Goal: Task Accomplishment & Management: Use online tool/utility

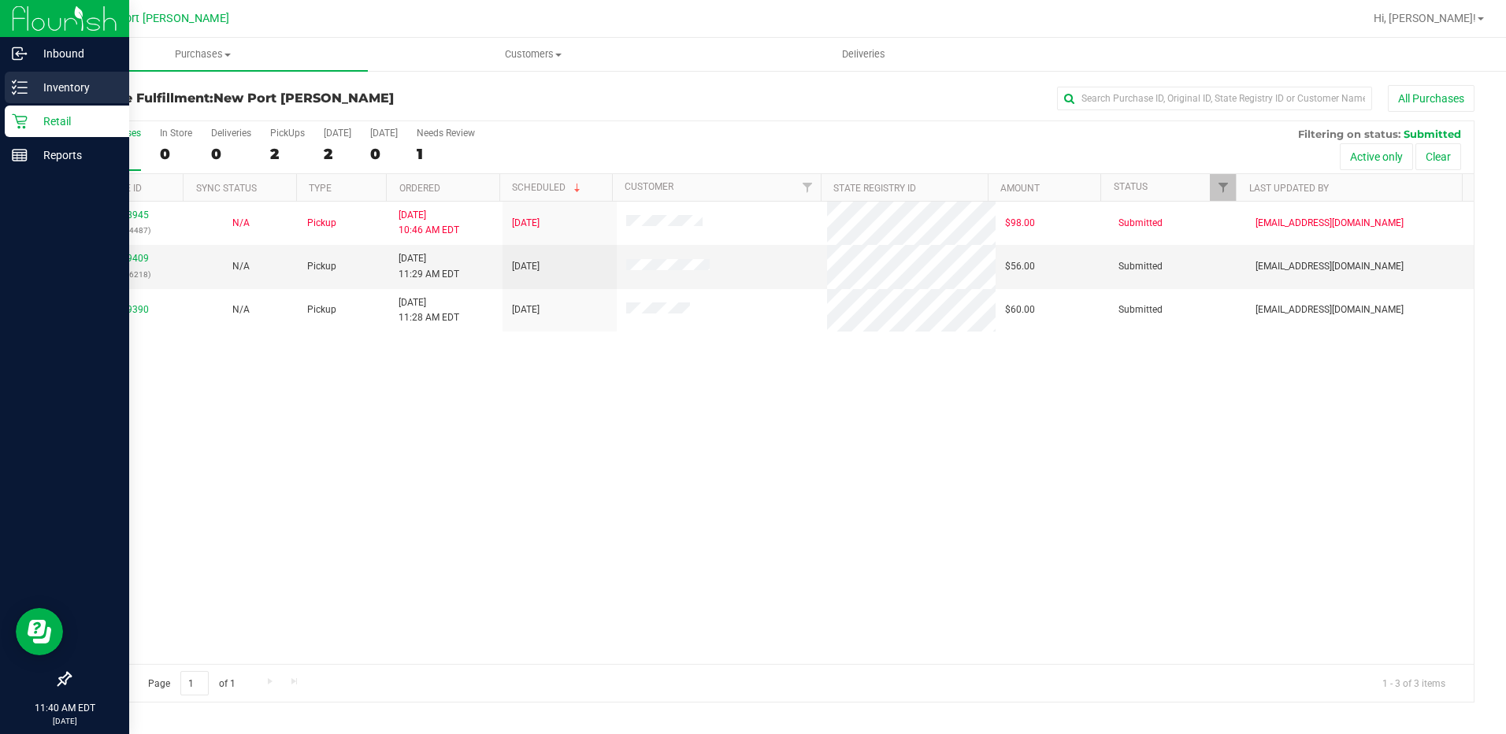
click at [19, 89] on icon at bounding box center [20, 88] width 16 height 16
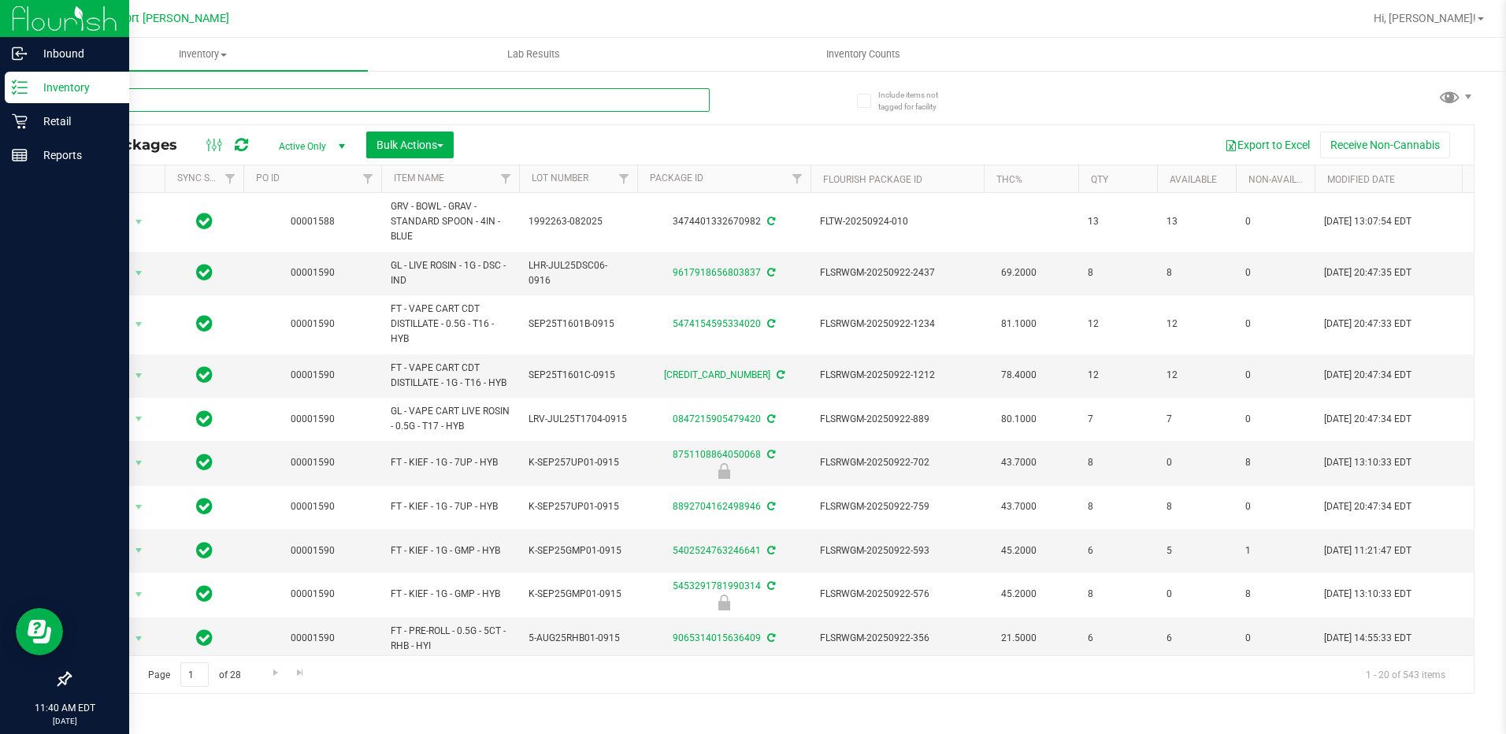
click at [128, 98] on input "text" at bounding box center [389, 100] width 640 height 24
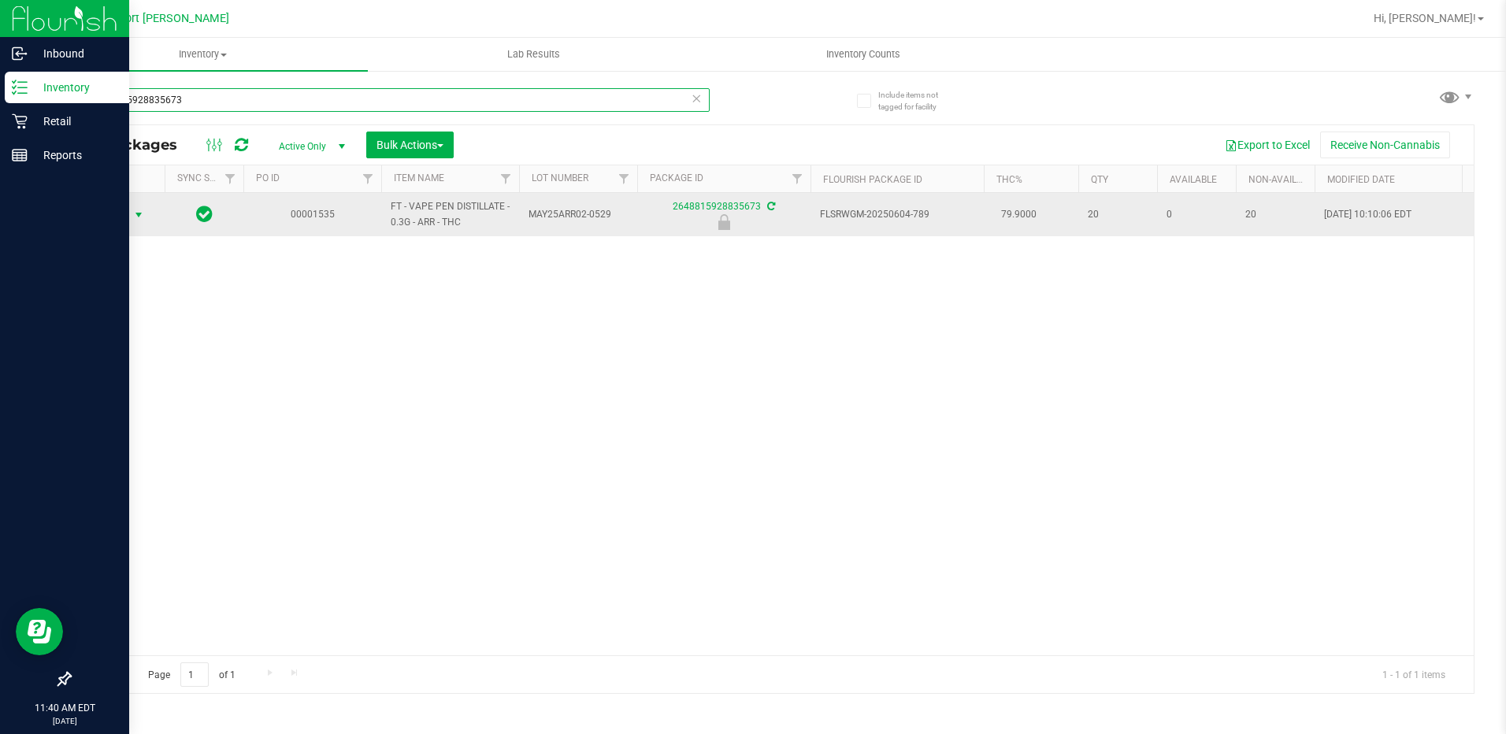
type input "2648815928835673"
click at [136, 217] on span "select" at bounding box center [138, 215] width 13 height 13
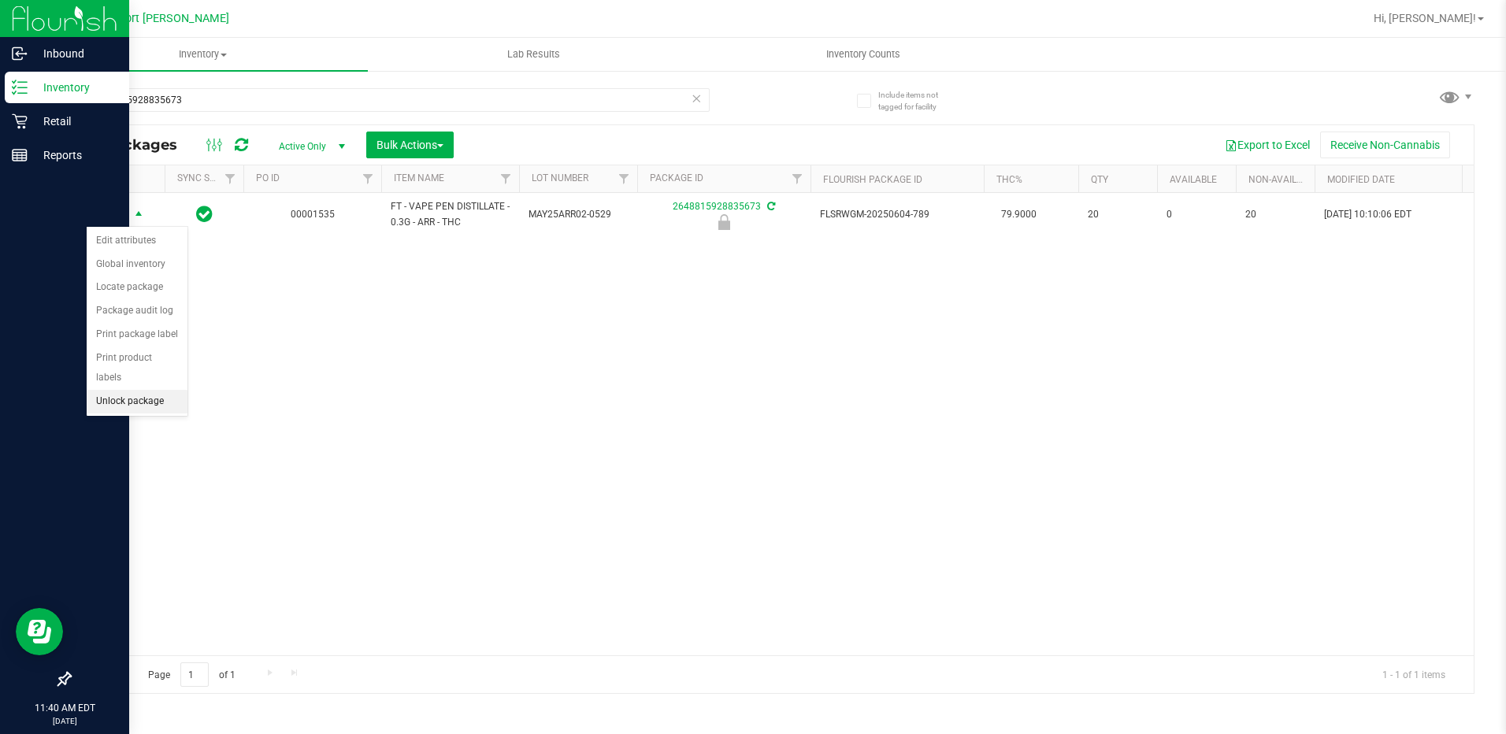
click at [157, 390] on li "Unlock package" at bounding box center [137, 402] width 101 height 24
